Goal: Transaction & Acquisition: Purchase product/service

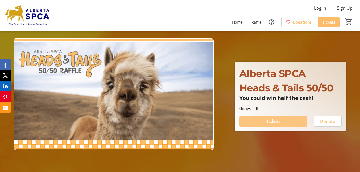
click at [281, 120] on span at bounding box center [274, 121] width 68 height 13
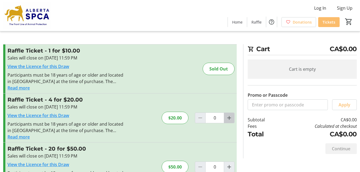
click at [228, 117] on mat-icon "Increment by one" at bounding box center [229, 118] width 6 height 6
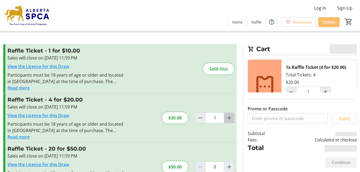
click at [228, 117] on mat-icon "Increment by one" at bounding box center [229, 118] width 6 height 6
type input "2"
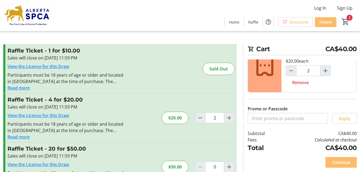
scroll to position [27, 0]
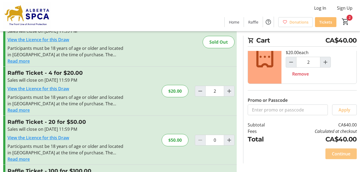
click at [343, 152] on span "Continue" at bounding box center [341, 154] width 19 height 6
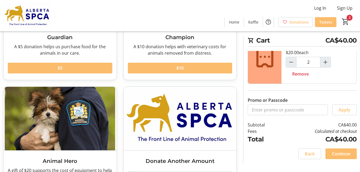
scroll to position [107, 0]
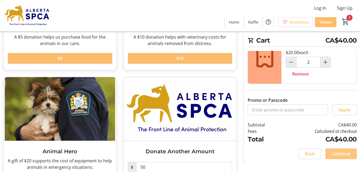
click at [340, 156] on span "Continue" at bounding box center [341, 154] width 19 height 6
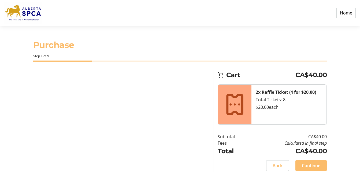
select select "CA"
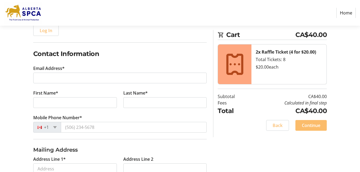
scroll to position [80, 0]
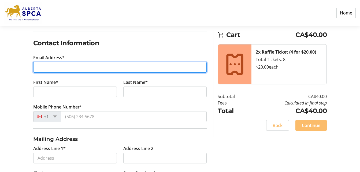
click at [124, 68] on input "Email Address*" at bounding box center [120, 67] width 174 height 11
type input "[EMAIL_ADDRESS][PERSON_NAME][DOMAIN_NAME]"
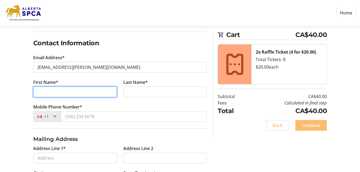
type input "[PERSON_NAME]"
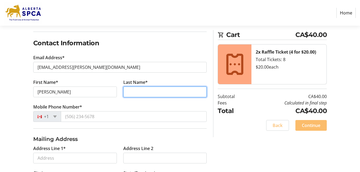
type input "[PERSON_NAME]"
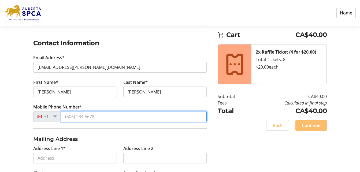
type input "[PHONE_NUMBER]"
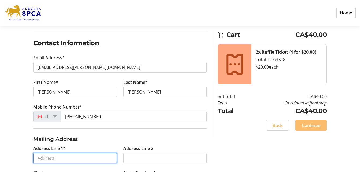
type input "[STREET_ADDRESS]"
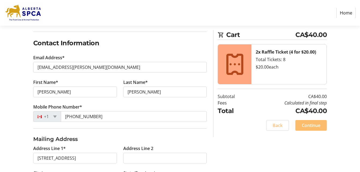
type input "Lethbridge"
select select "AB"
type input "T1K 1T8"
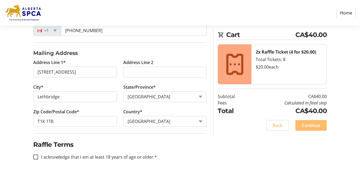
scroll to position [168, 0]
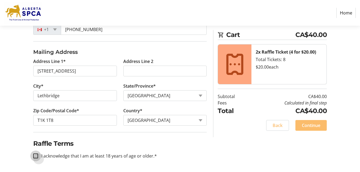
click at [34, 156] on input "I acknowledge that I am at least 18 years of age or older.*" at bounding box center [35, 156] width 5 height 5
checkbox input "true"
click at [312, 126] on span "Continue" at bounding box center [311, 125] width 19 height 6
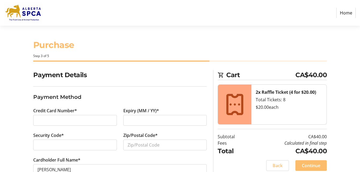
click at [128, 116] on div at bounding box center [165, 120] width 84 height 11
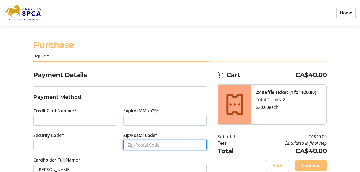
click at [128, 144] on input "Zip/Postal Code*" at bounding box center [165, 145] width 84 height 11
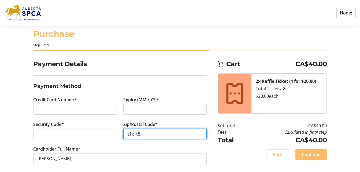
scroll to position [16, 0]
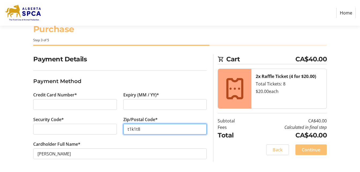
type input "t1k1t8"
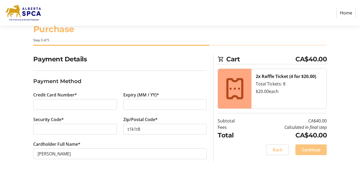
click at [314, 148] on span "Continue" at bounding box center [311, 150] width 19 height 6
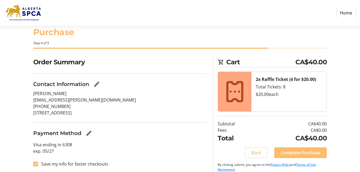
scroll to position [19, 0]
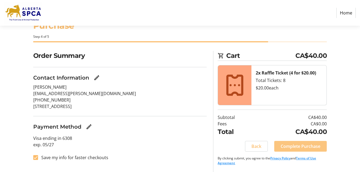
click at [306, 147] on span "Complete Purchase" at bounding box center [301, 146] width 40 height 6
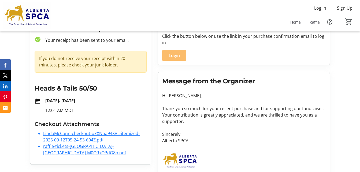
scroll to position [42, 0]
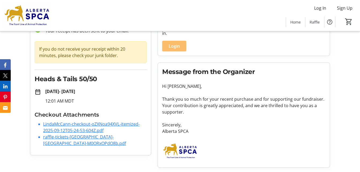
click at [91, 138] on link "raffle-tickets-[GEOGRAPHIC_DATA]-[GEOGRAPHIC_DATA]-M0ORxOPdO8b.pdf" at bounding box center [84, 140] width 83 height 12
